Goal: Navigation & Orientation: Find specific page/section

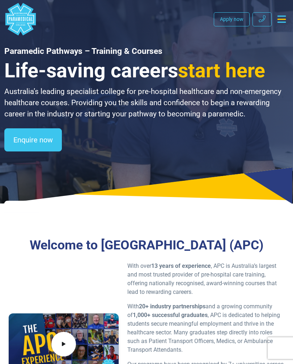
click at [281, 21] on icon "Toggle navigation" at bounding box center [281, 19] width 8 height 7
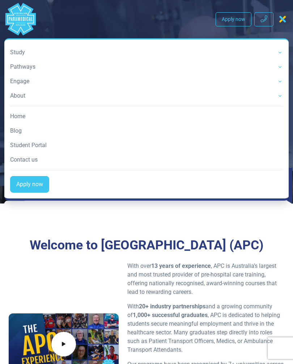
click at [99, 17] on nav ".logo-block-c1{fill:#3CC5EE;} .logo-block-c2{fill:#FFF;} .logo-horizontal-c1{fi…" at bounding box center [146, 102] width 284 height 198
click at [56, 54] on link "Study" at bounding box center [146, 52] width 273 height 14
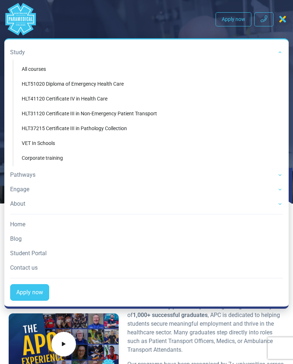
click at [42, 204] on link "About" at bounding box center [146, 204] width 273 height 14
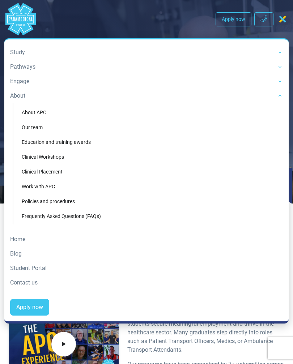
click at [131, 49] on link "Study" at bounding box center [146, 52] width 273 height 14
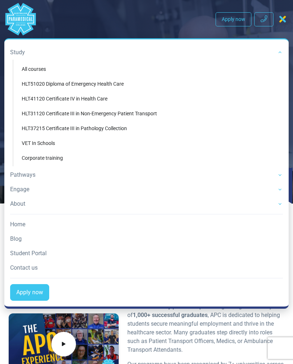
click at [144, 31] on nav ".logo-block-c1{fill:#3CC5EE;} .logo-block-c2{fill:#FFF;} .logo-horizontal-c1{fi…" at bounding box center [146, 156] width 284 height 306
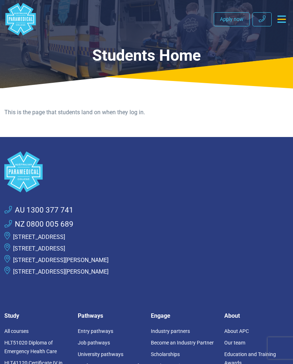
click at [280, 18] on icon "Toggle navigation" at bounding box center [281, 19] width 8 height 7
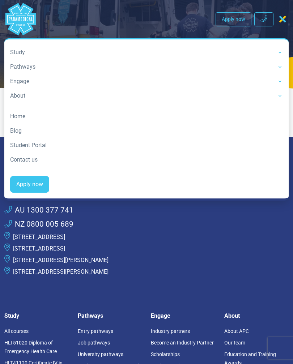
click at [230, 231] on li "NZ 0800 005 689" at bounding box center [146, 224] width 284 height 14
click at [249, 238] on li "[STREET_ADDRESS]" at bounding box center [146, 237] width 284 height 12
click at [25, 20] on rect "Australian Paramedical College" at bounding box center [25, 19] width 0 height 4
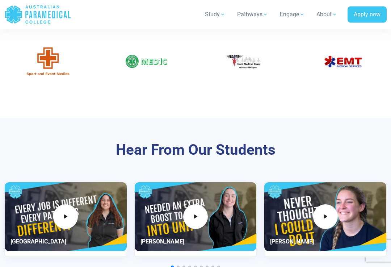
scroll to position [1786, 0]
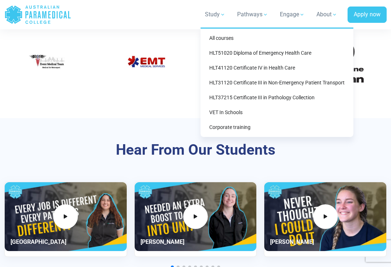
click at [264, 41] on link "All courses" at bounding box center [276, 37] width 147 height 13
